Goal: Transaction & Acquisition: Purchase product/service

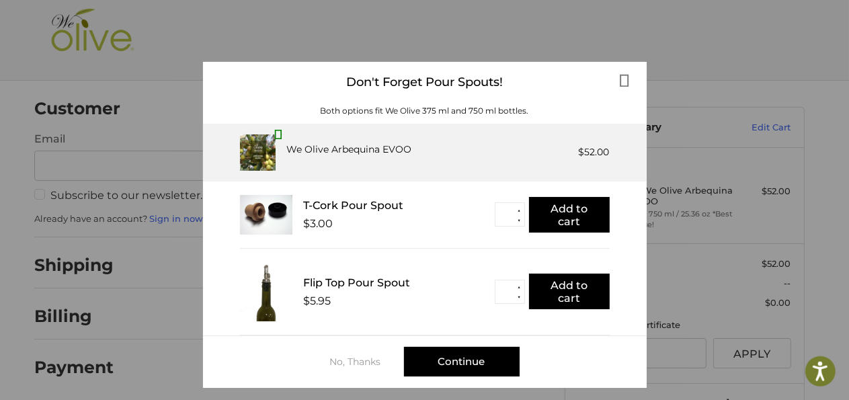
click at [444, 361] on div "Continue" at bounding box center [462, 362] width 116 height 30
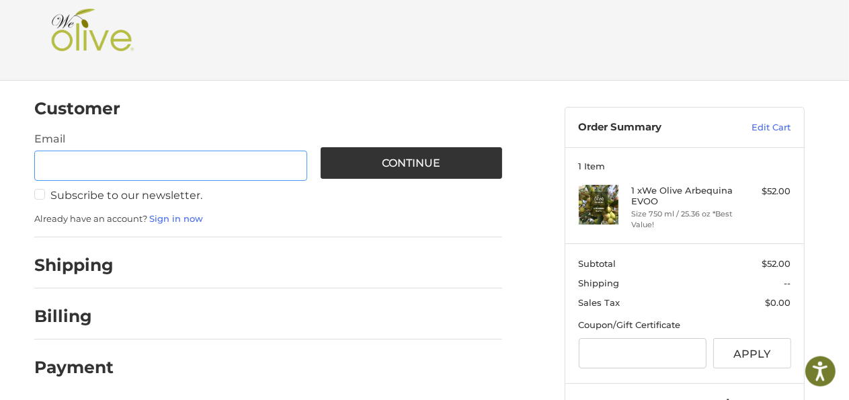
click at [164, 159] on input "Email" at bounding box center [170, 166] width 273 height 30
type input "**********"
drag, startPoint x: 178, startPoint y: 166, endPoint x: 15, endPoint y: 166, distance: 163.4
click at [34, 161] on input "**********" at bounding box center [170, 166] width 273 height 30
click at [190, 215] on link "Sign in now" at bounding box center [176, 218] width 54 height 11
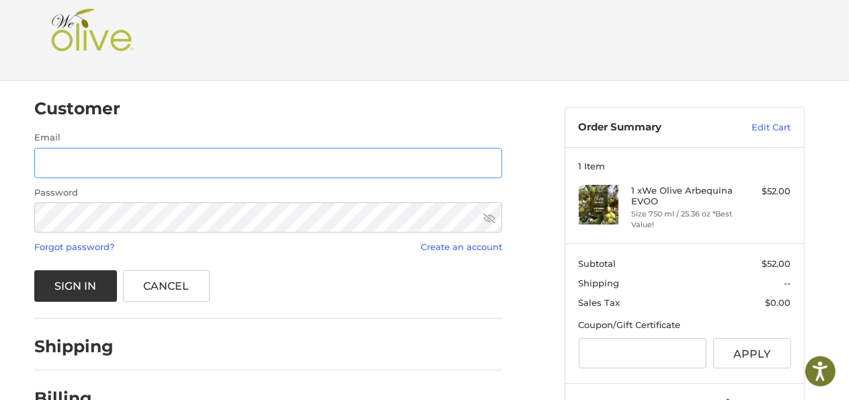
click at [146, 161] on input "Email" at bounding box center [268, 163] width 468 height 30
type input "**********"
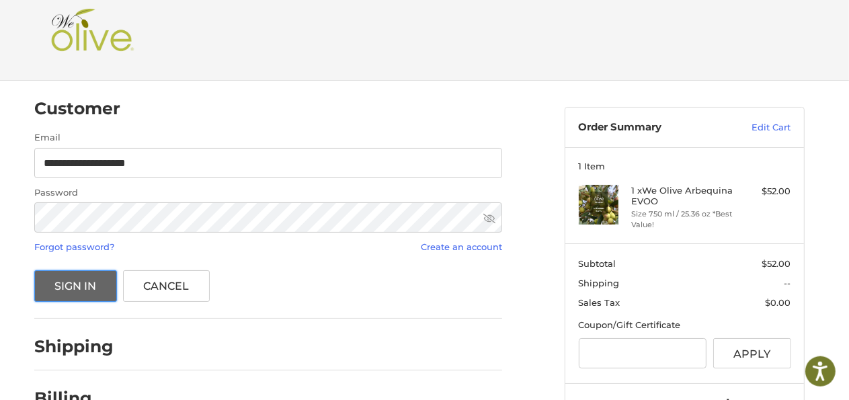
click at [73, 293] on button "Sign In" at bounding box center [75, 286] width 83 height 32
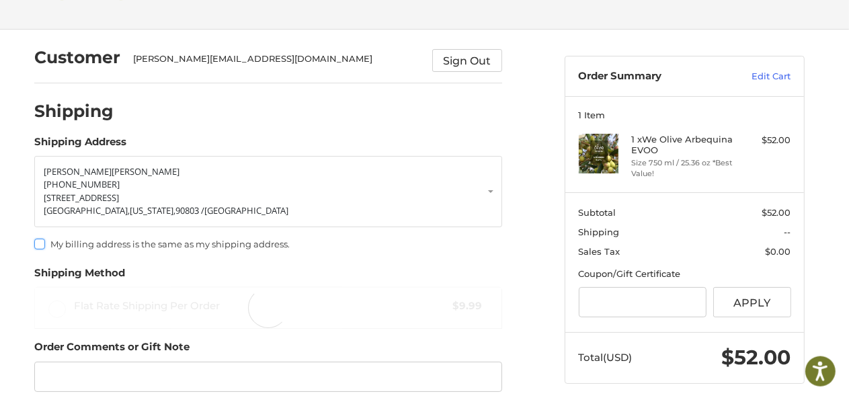
scroll to position [63, 0]
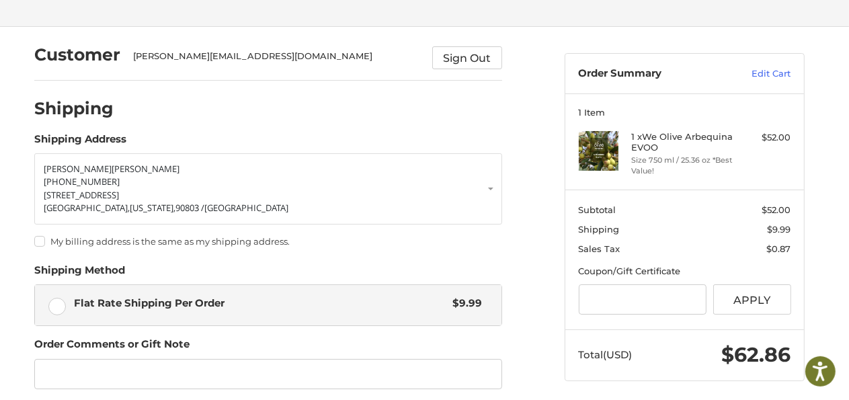
click at [37, 244] on label "My billing address is the same as my shipping address." at bounding box center [268, 241] width 468 height 11
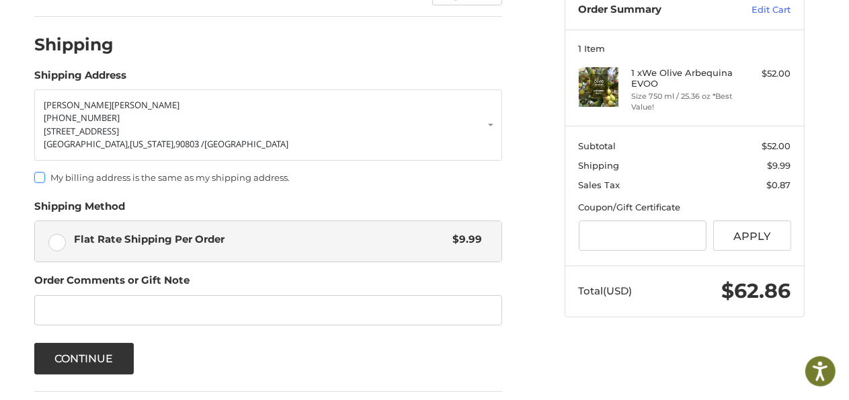
scroll to position [161, 0]
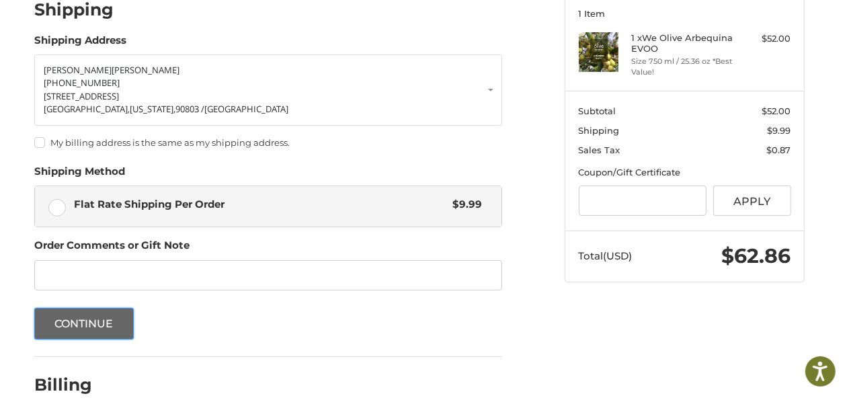
click at [65, 325] on button "Continue" at bounding box center [84, 324] width 100 height 32
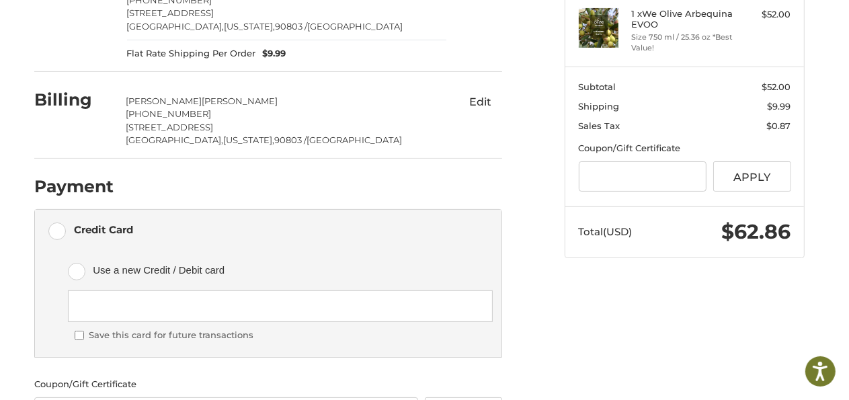
scroll to position [211, 0]
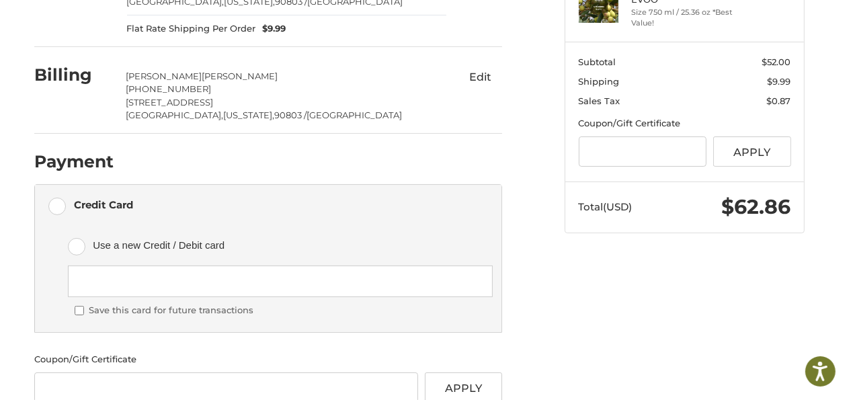
click at [192, 287] on div at bounding box center [280, 282] width 425 height 32
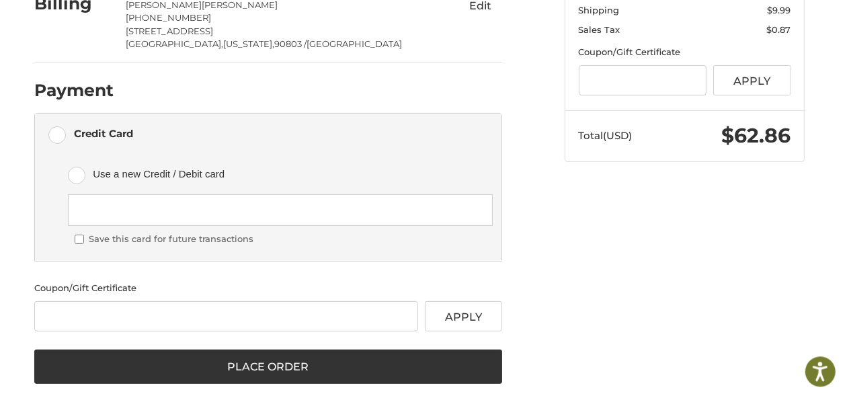
scroll to position [293, 0]
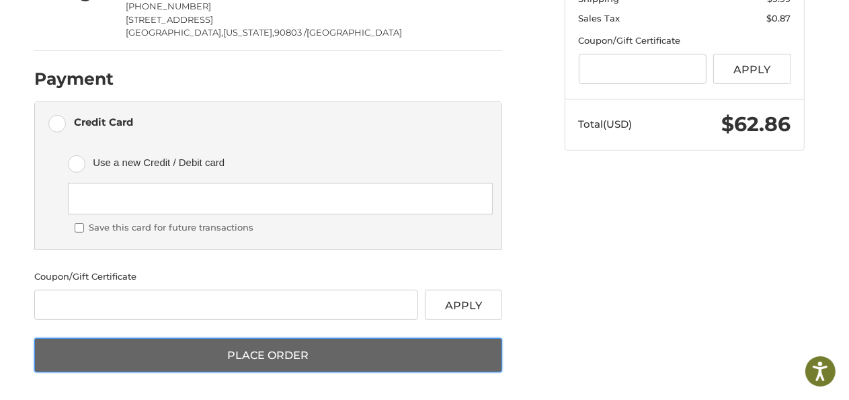
click at [248, 353] on button "Place Order" at bounding box center [268, 355] width 468 height 35
